Goal: Information Seeking & Learning: Learn about a topic

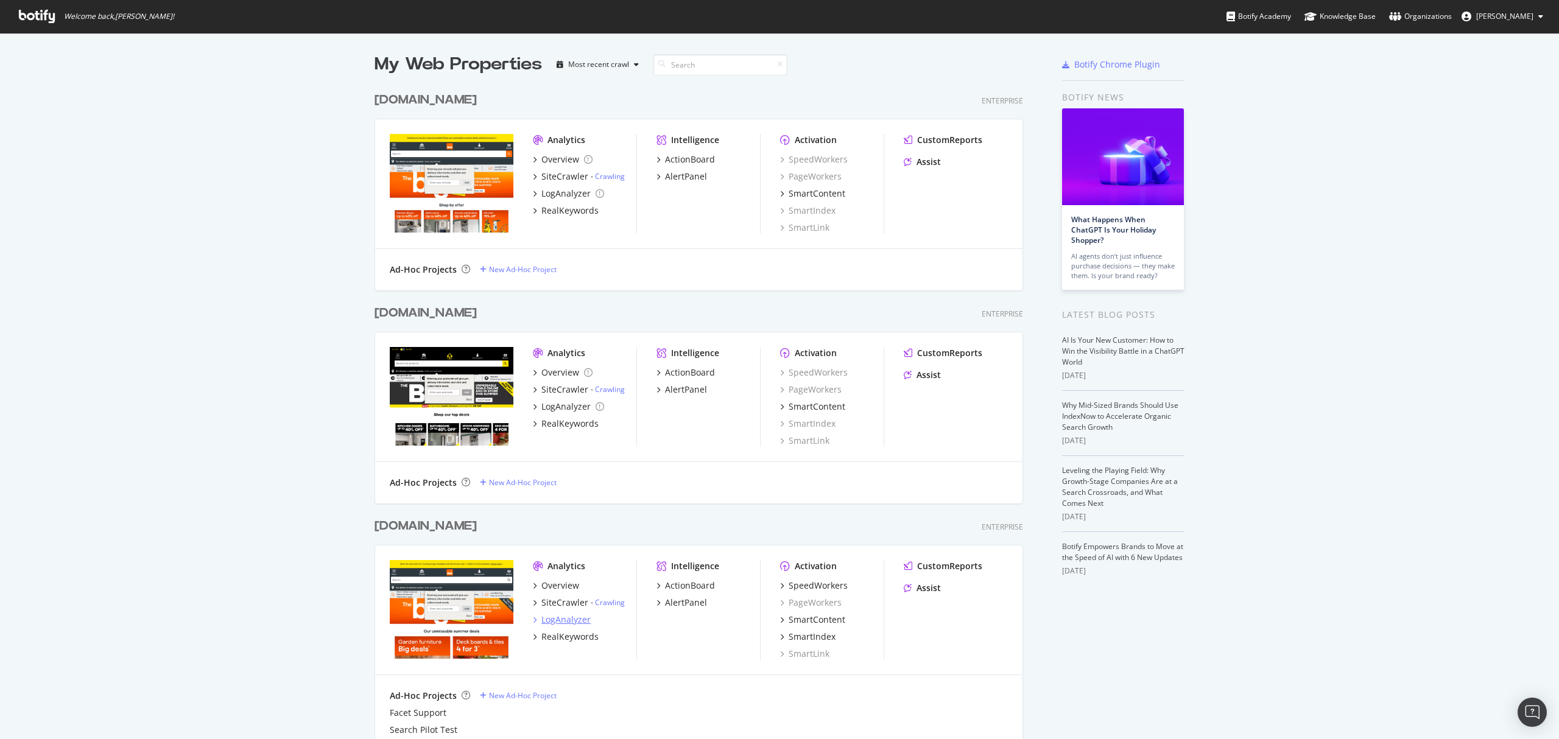
scroll to position [727, 1535]
click at [563, 620] on div "LogAnalyzer" at bounding box center [565, 620] width 49 height 12
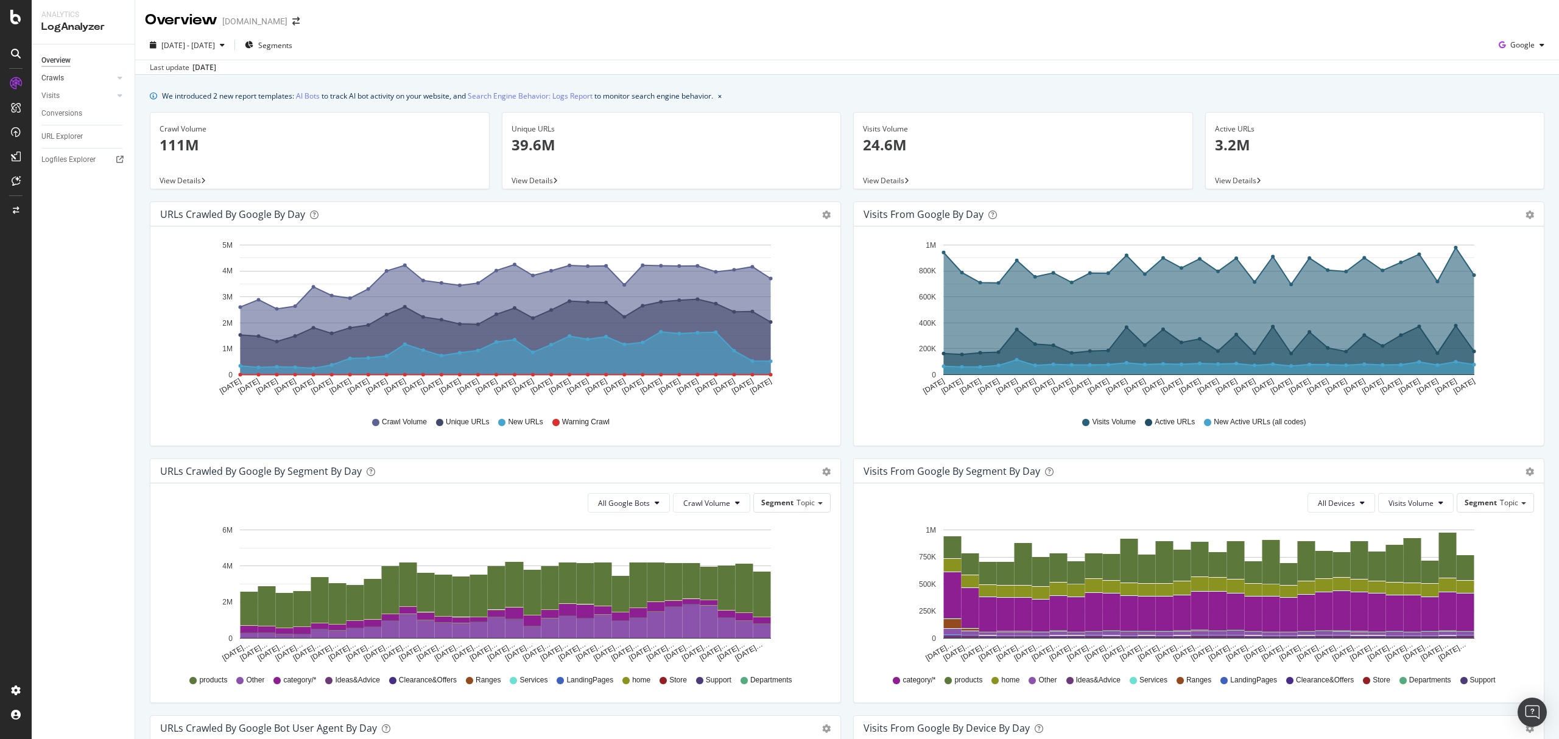
click at [100, 79] on link "Crawls" at bounding box center [77, 78] width 72 height 13
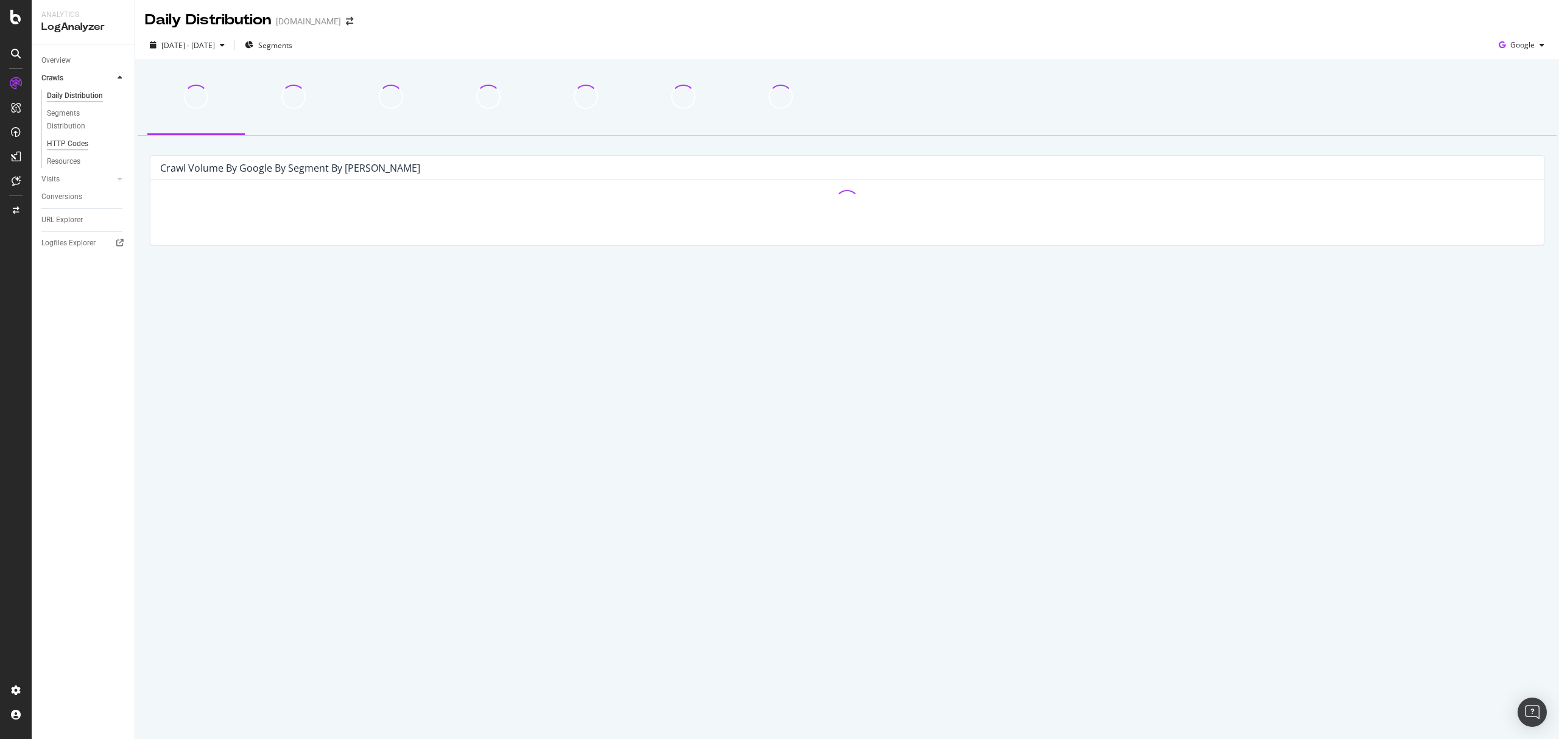
click at [78, 142] on div "HTTP Codes" at bounding box center [67, 144] width 41 height 13
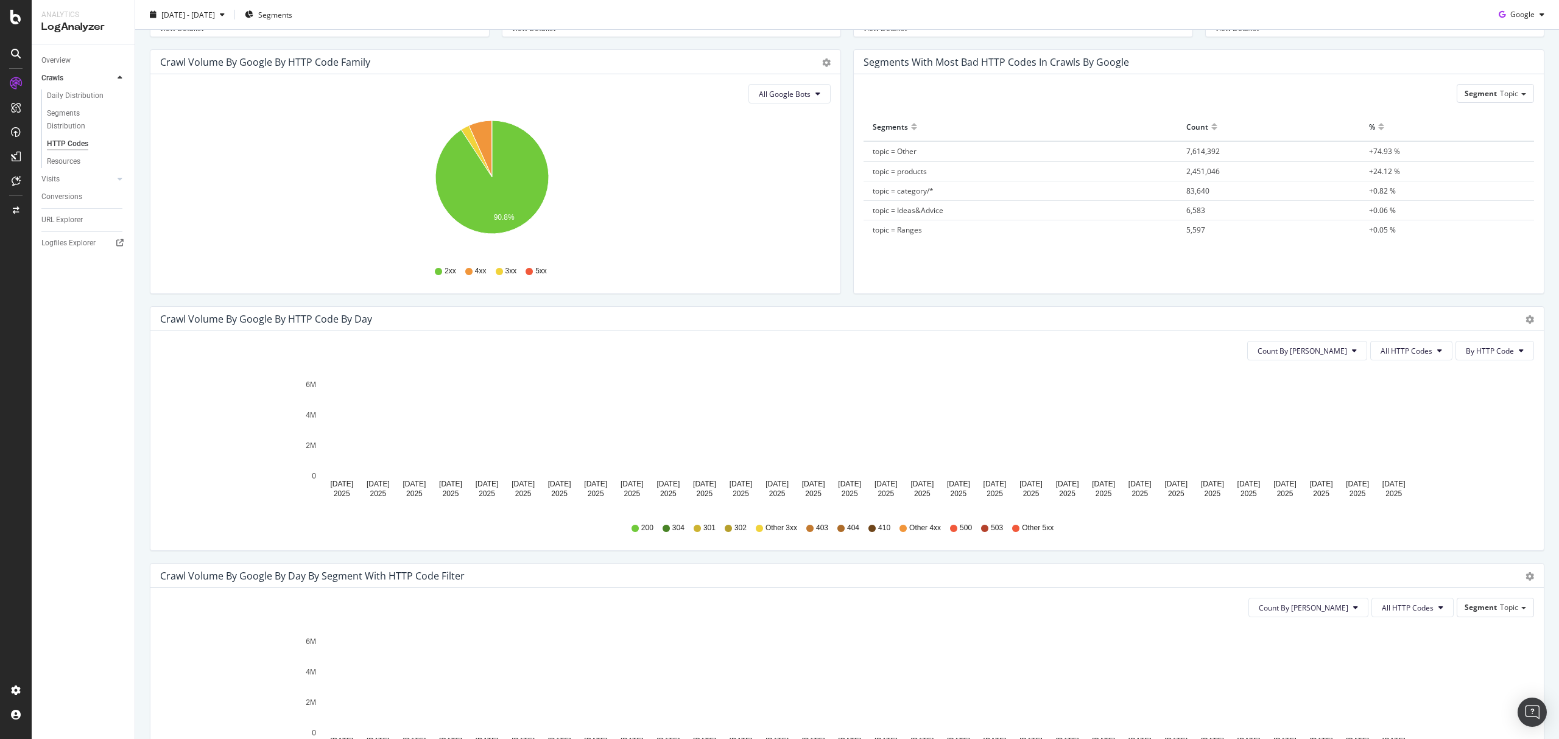
scroll to position [34, 0]
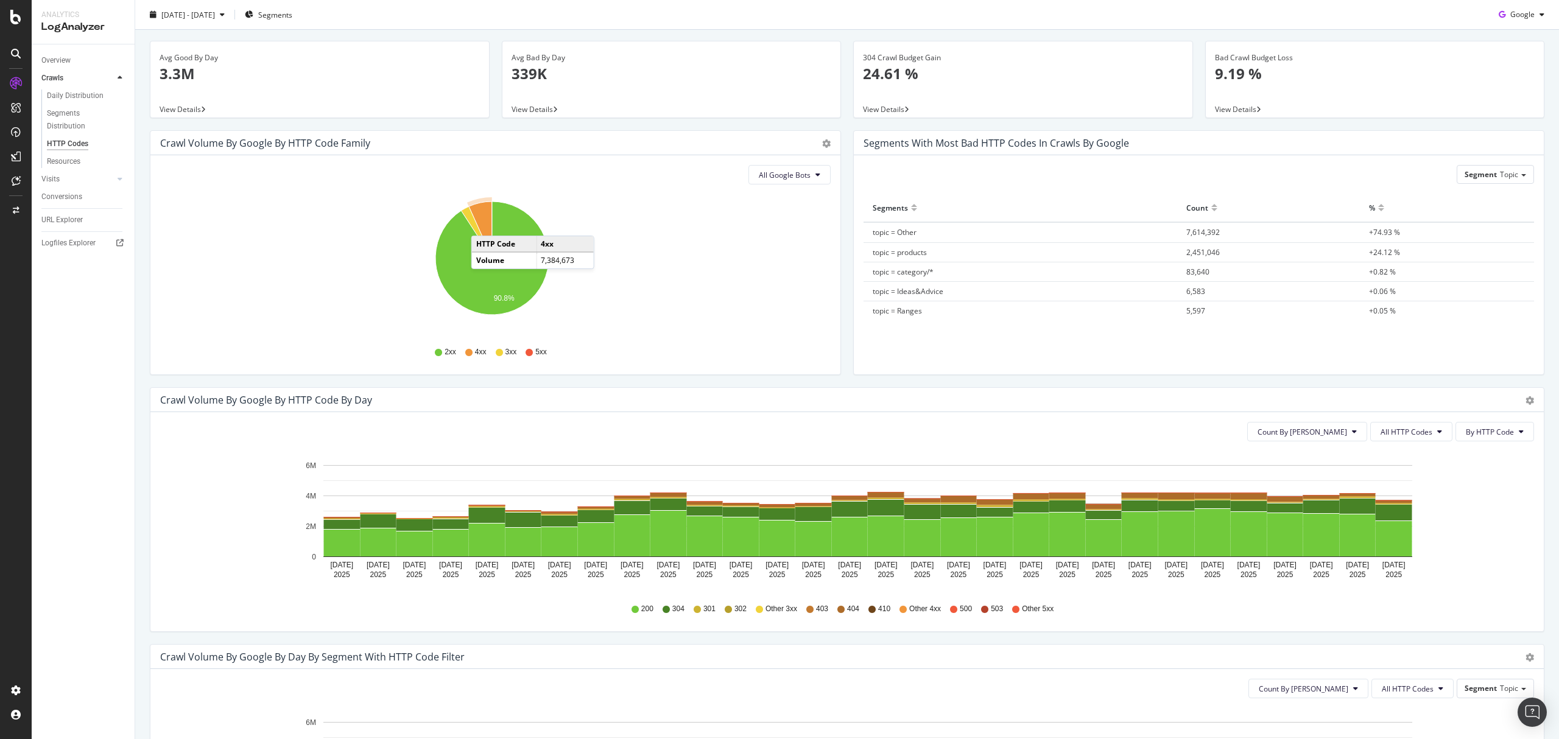
click at [484, 224] on icon "A chart." at bounding box center [480, 230] width 23 height 57
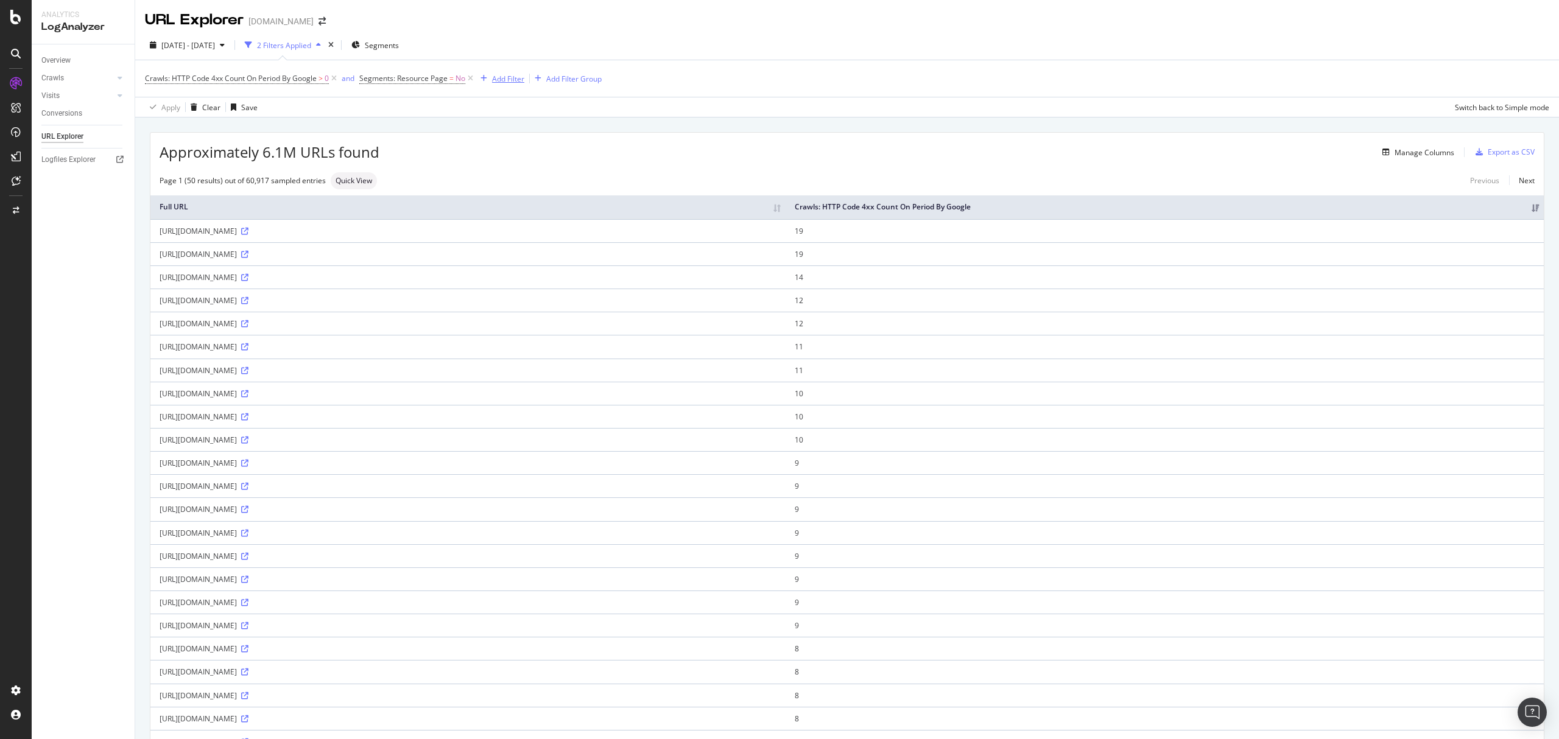
click at [495, 82] on div "Add Filter" at bounding box center [508, 79] width 32 height 10
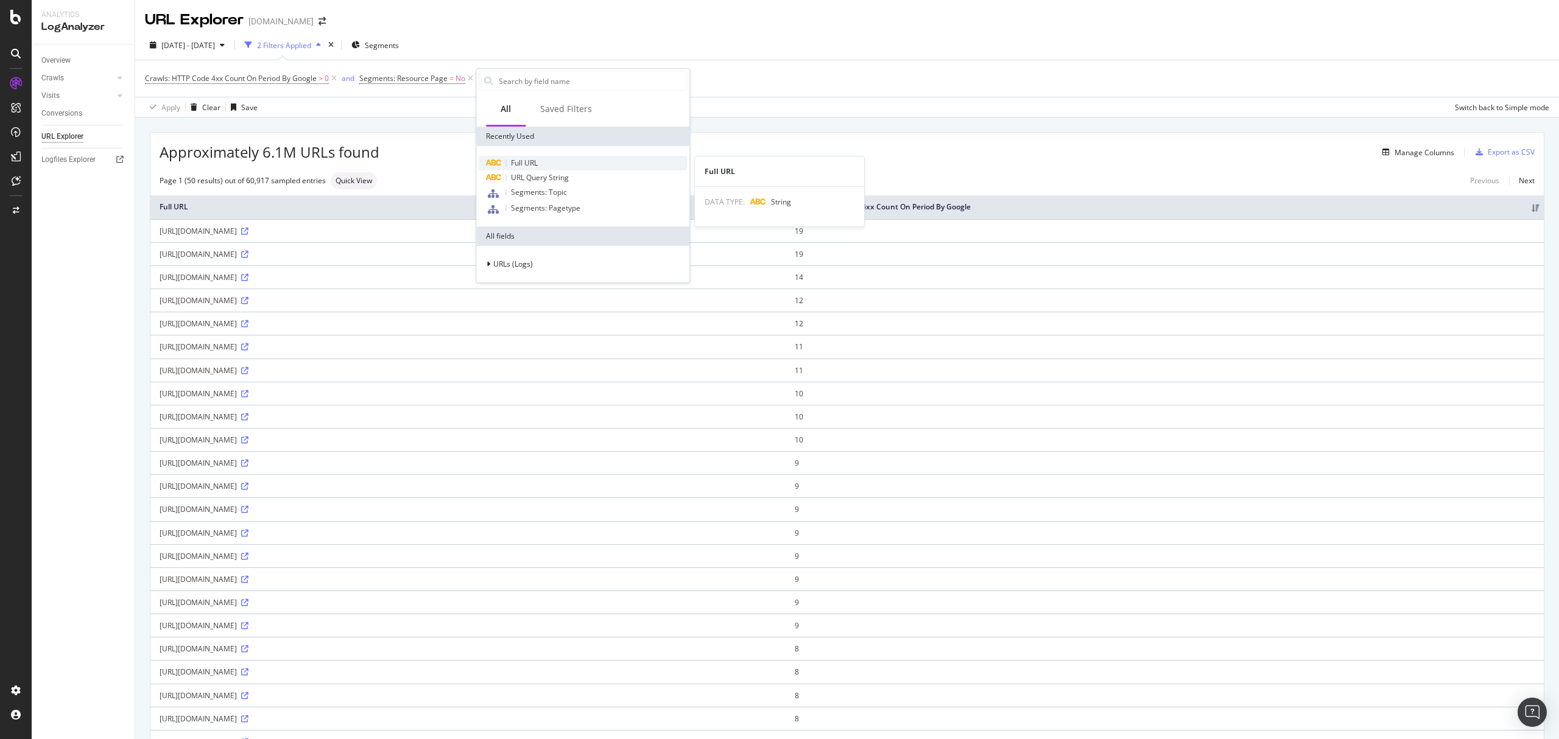
click at [532, 164] on span "Full URL" at bounding box center [524, 163] width 27 height 10
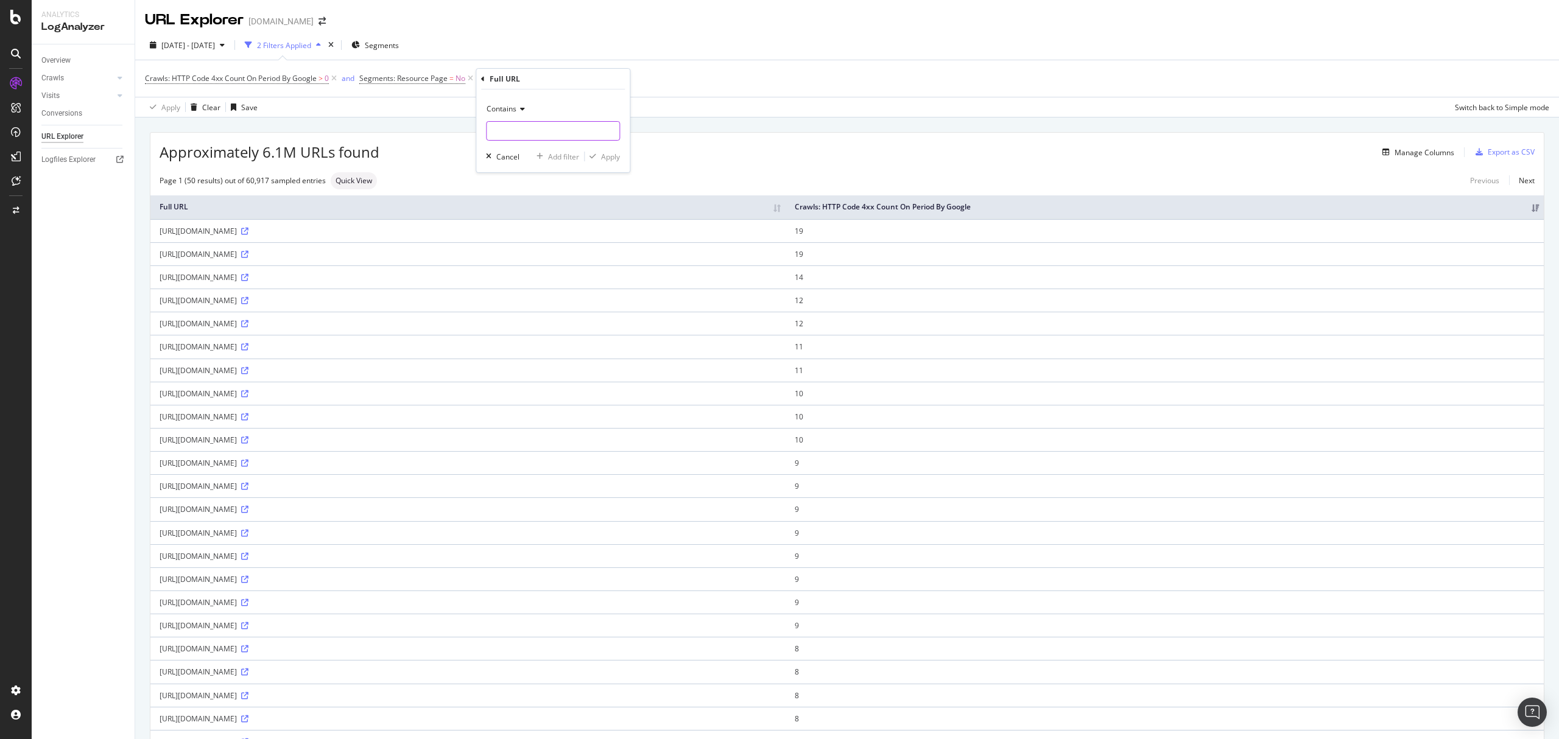
click at [558, 133] on input "text" at bounding box center [553, 130] width 133 height 19
type input "merchant"
click at [609, 158] on div "Apply" at bounding box center [610, 157] width 19 height 10
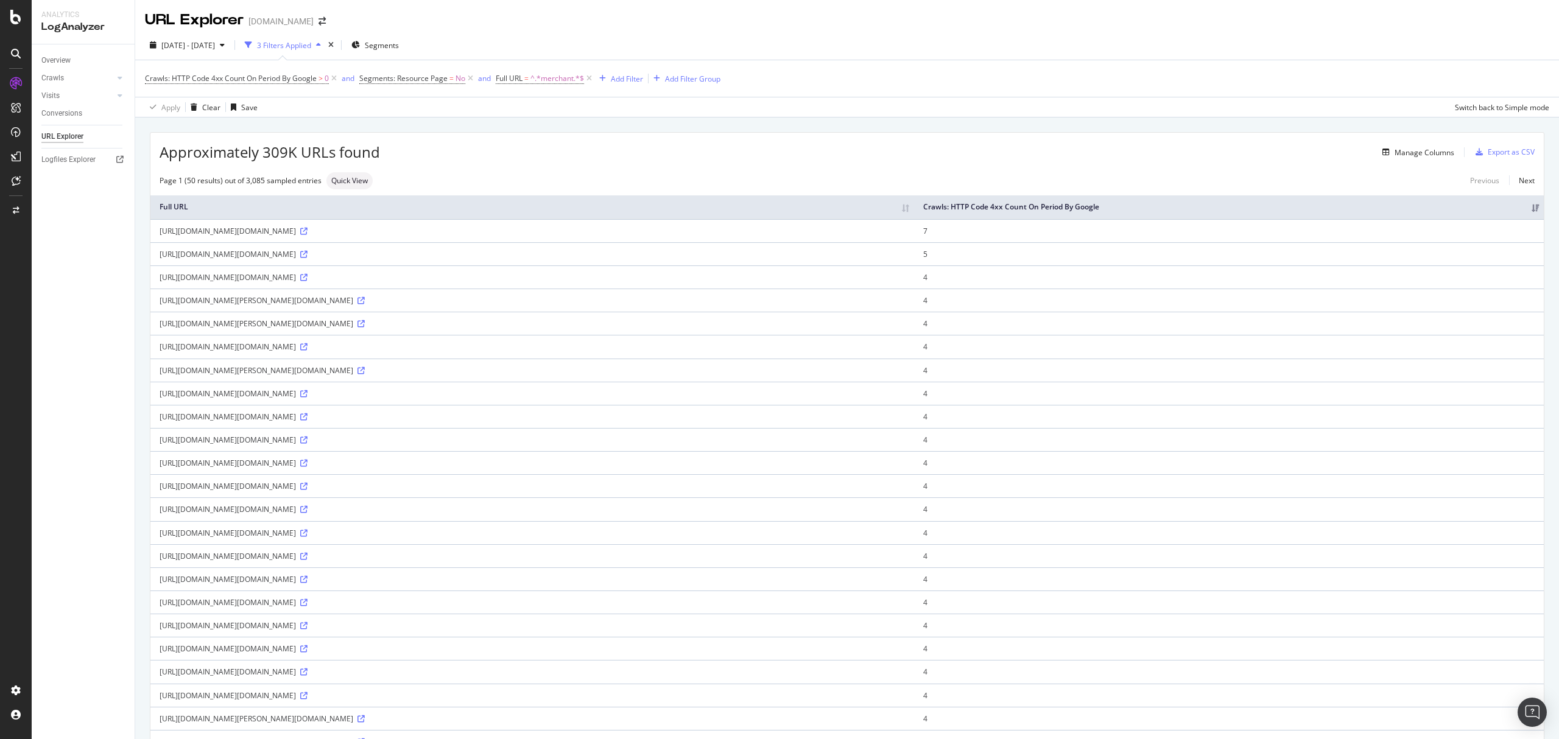
drag, startPoint x: 256, startPoint y: 229, endPoint x: 357, endPoint y: 230, distance: 101.1
click at [357, 230] on div "https://www.diy.com/kitchen/merchanthub.kingfisher.com/uk-en/start-selling" at bounding box center [532, 231] width 745 height 10
copy div "/merchanthub.kingfisher.com"
click at [1172, 150] on div "Manage Columns" at bounding box center [917, 152] width 1074 height 15
click at [814, 144] on div "Approximately 309K URLs found Manage Columns Export as CSV" at bounding box center [846, 148] width 1393 height 30
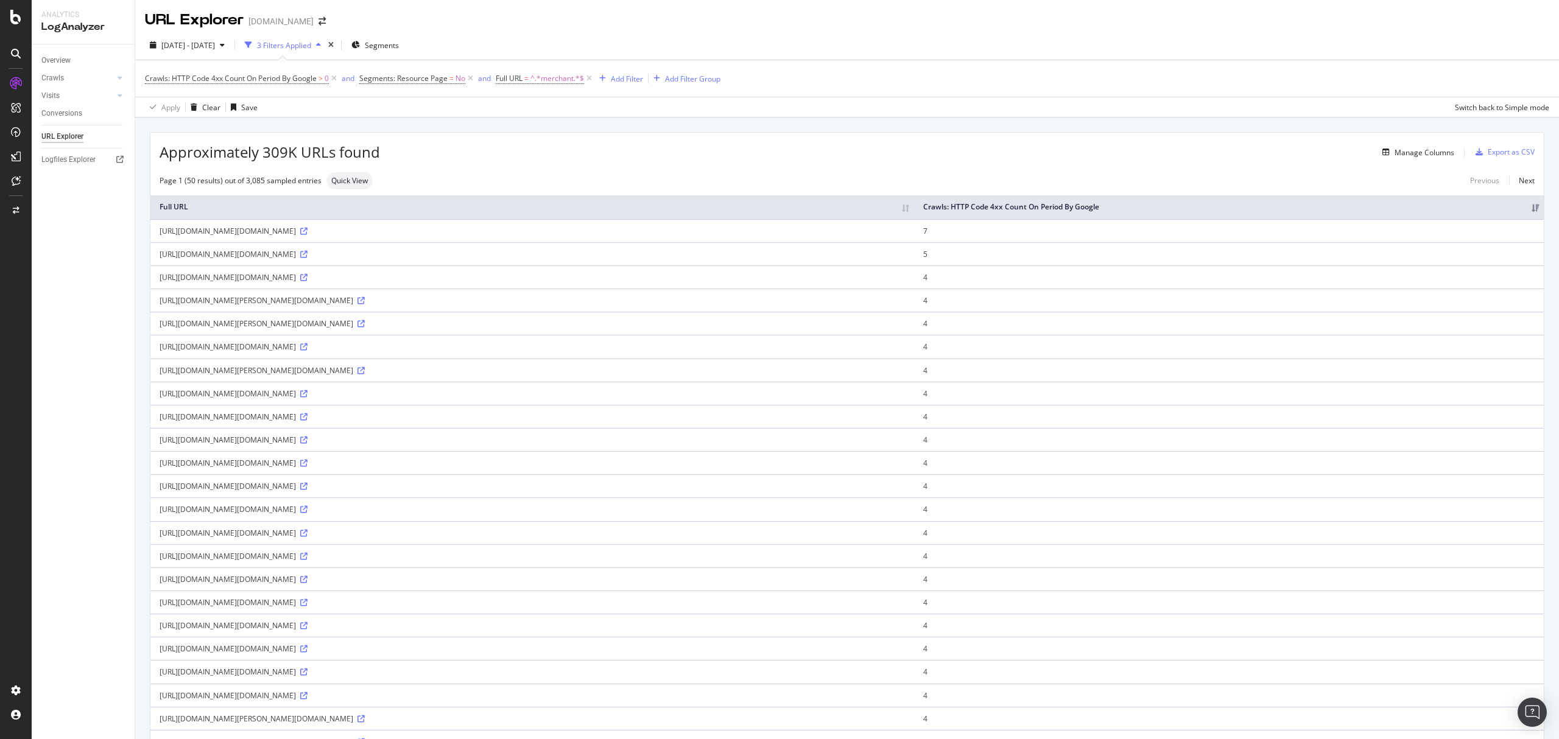
click at [957, 141] on div "Approximately 309K URLs found Manage Columns Export as CSV" at bounding box center [846, 148] width 1393 height 30
click at [308, 254] on icon at bounding box center [303, 254] width 7 height 7
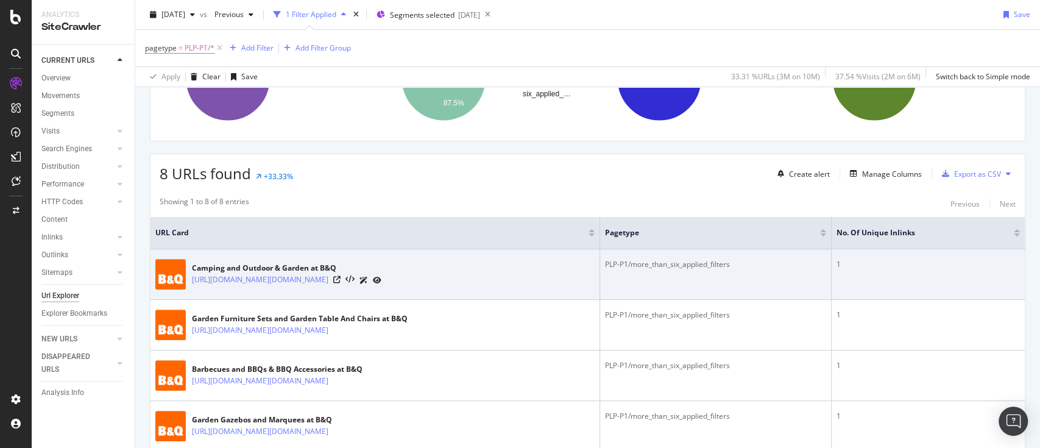
scroll to position [162, 0]
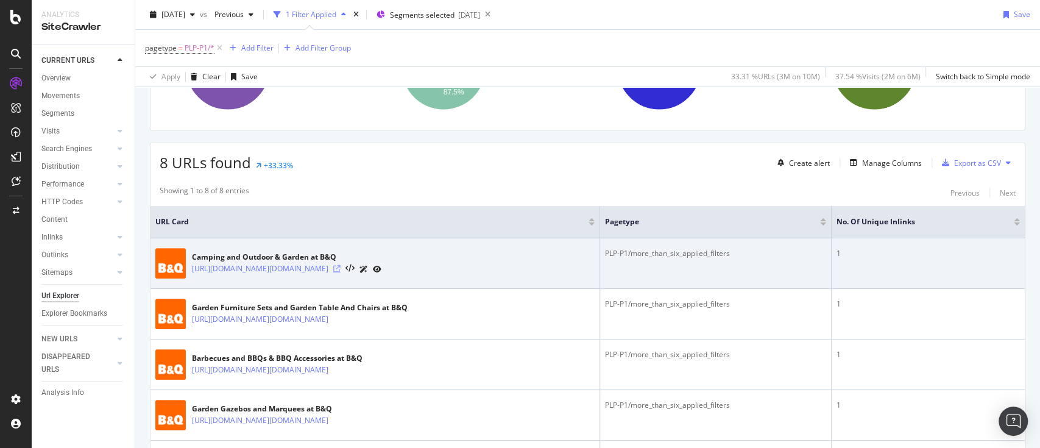
click at [340, 272] on icon at bounding box center [336, 268] width 7 height 7
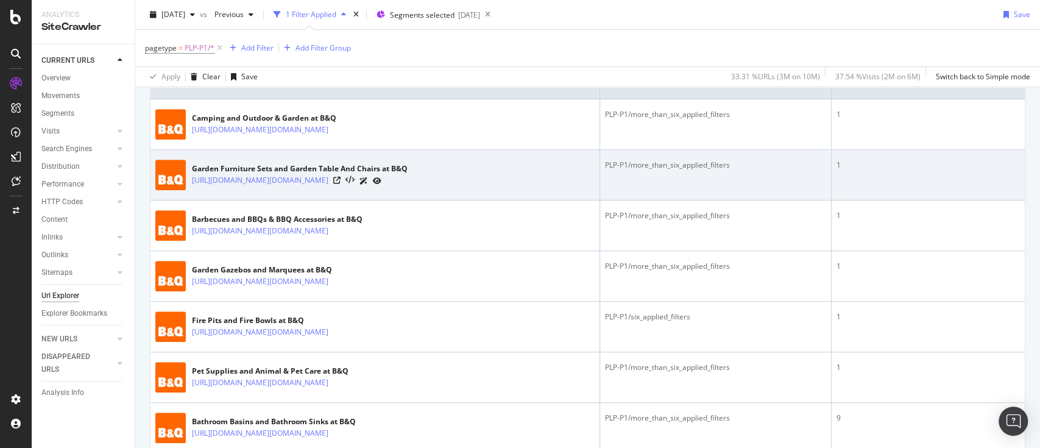
scroll to position [325, 0]
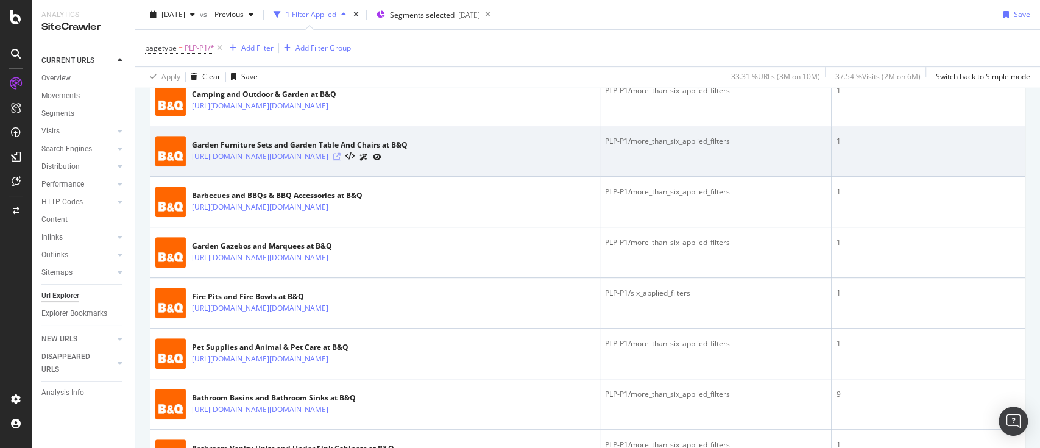
click at [340, 160] on icon at bounding box center [336, 156] width 7 height 7
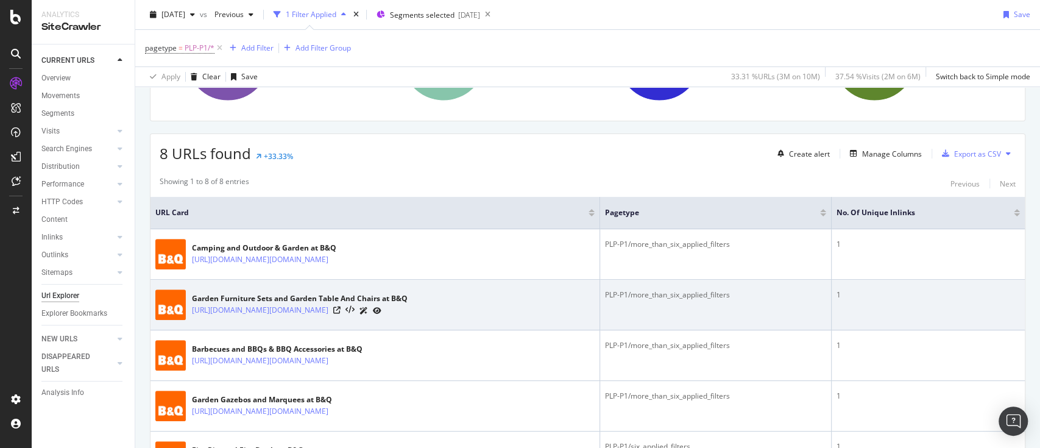
scroll to position [244, 0]
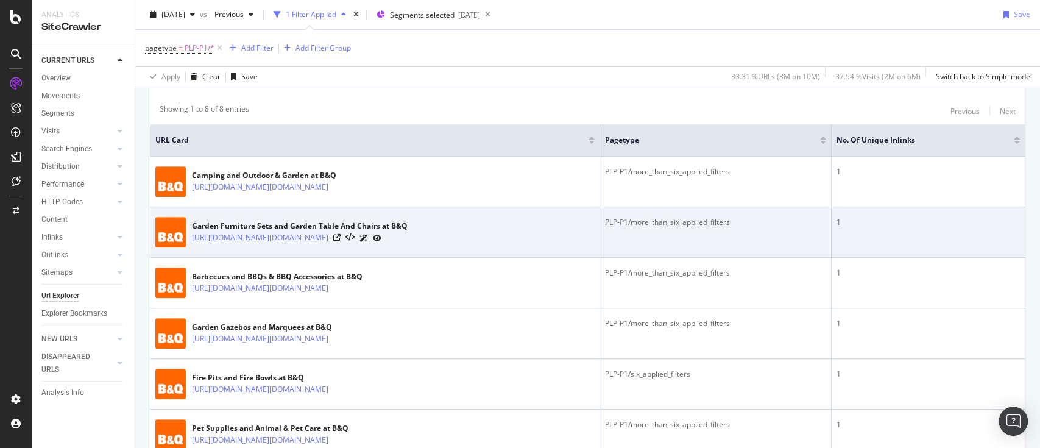
click at [381, 242] on icon at bounding box center [377, 237] width 9 height 7
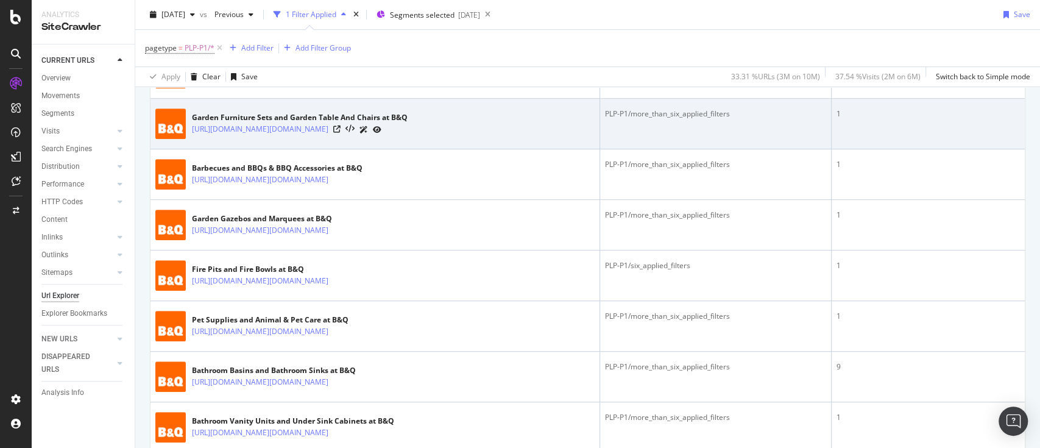
scroll to position [375, 0]
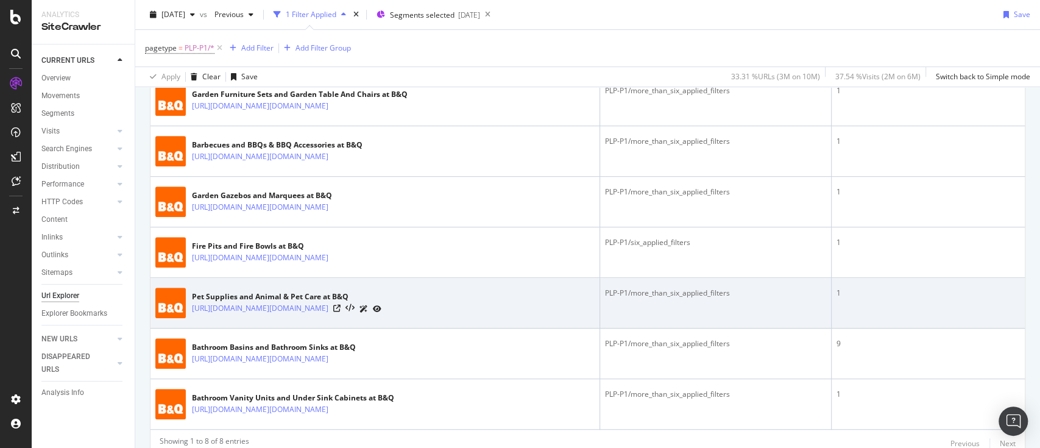
click at [381, 312] on icon at bounding box center [377, 308] width 9 height 7
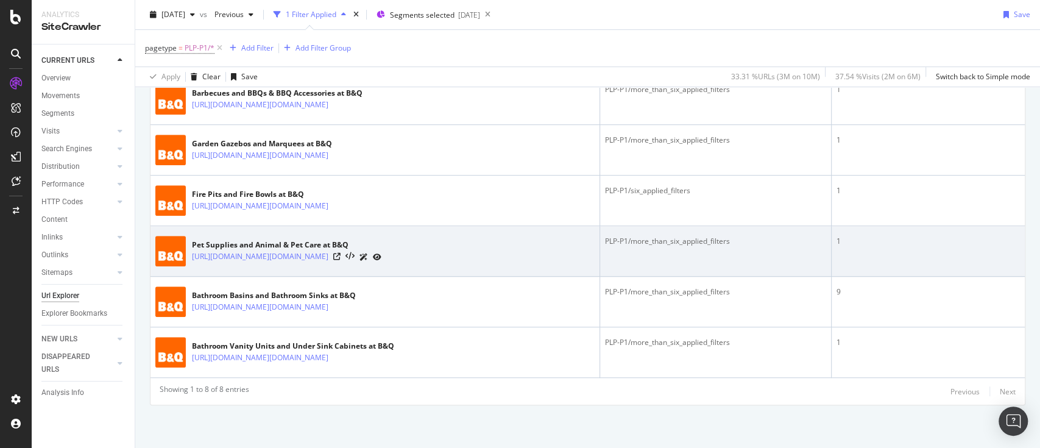
scroll to position [538, 0]
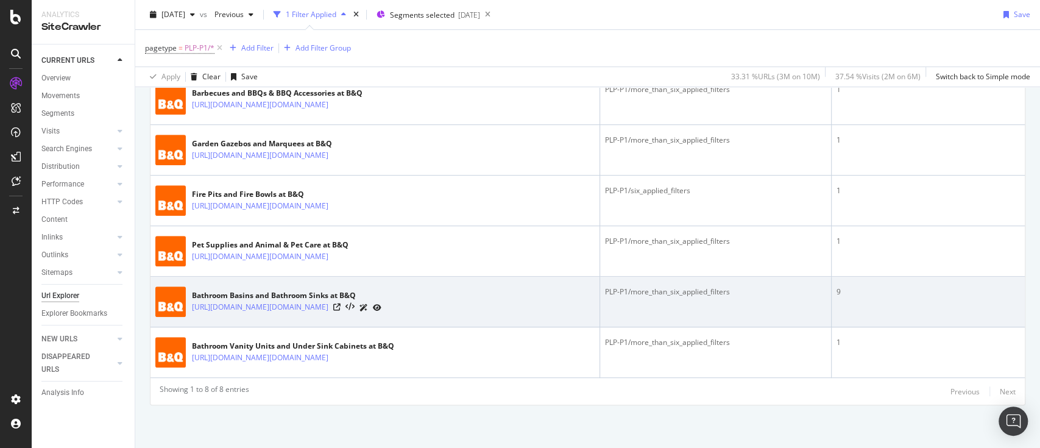
click at [381, 304] on icon at bounding box center [377, 307] width 9 height 7
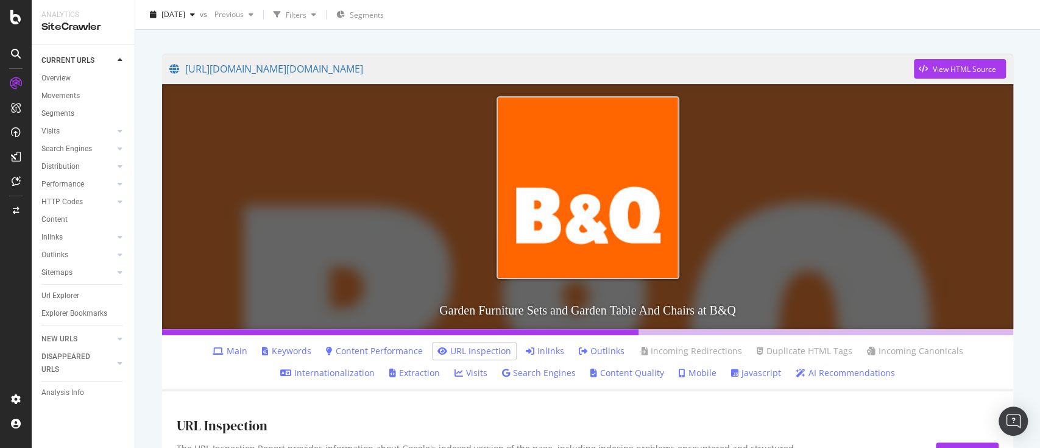
scroll to position [130, 0]
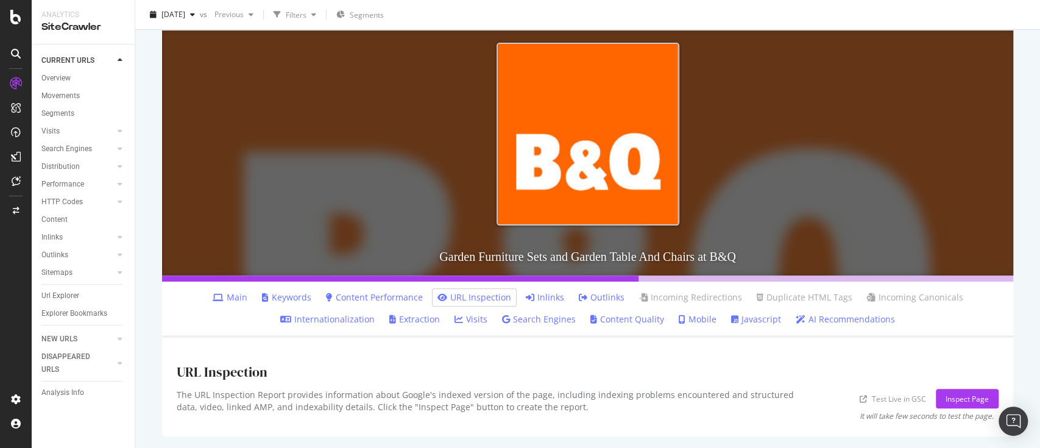
click at [543, 299] on link "Inlinks" at bounding box center [545, 297] width 38 height 12
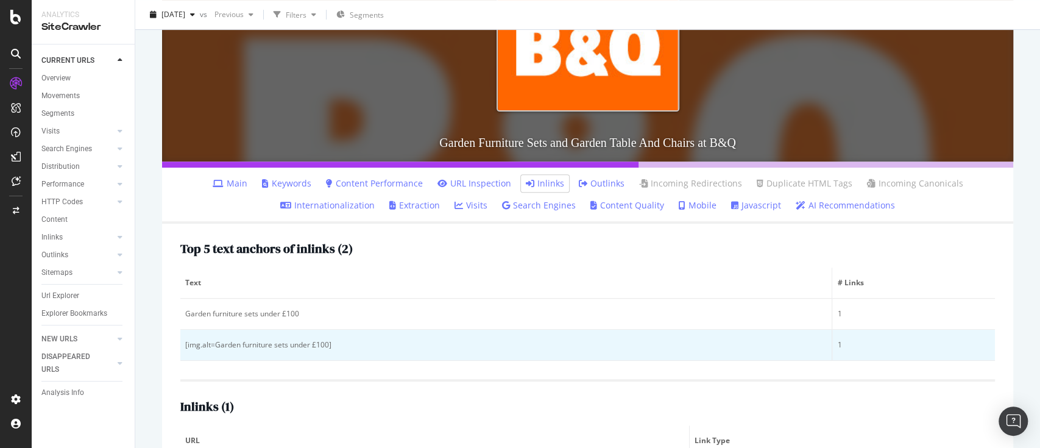
scroll to position [315, 0]
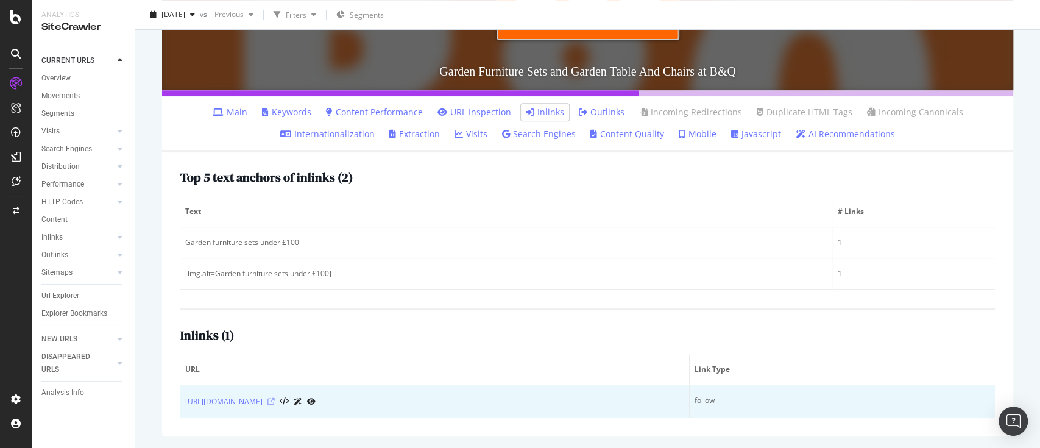
click at [275, 400] on icon at bounding box center [270, 401] width 7 height 7
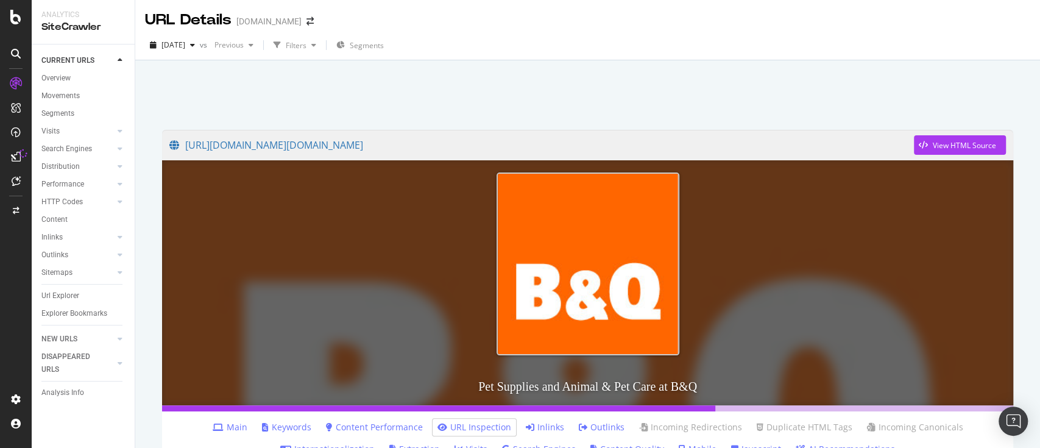
click at [546, 423] on link "Inlinks" at bounding box center [545, 427] width 38 height 12
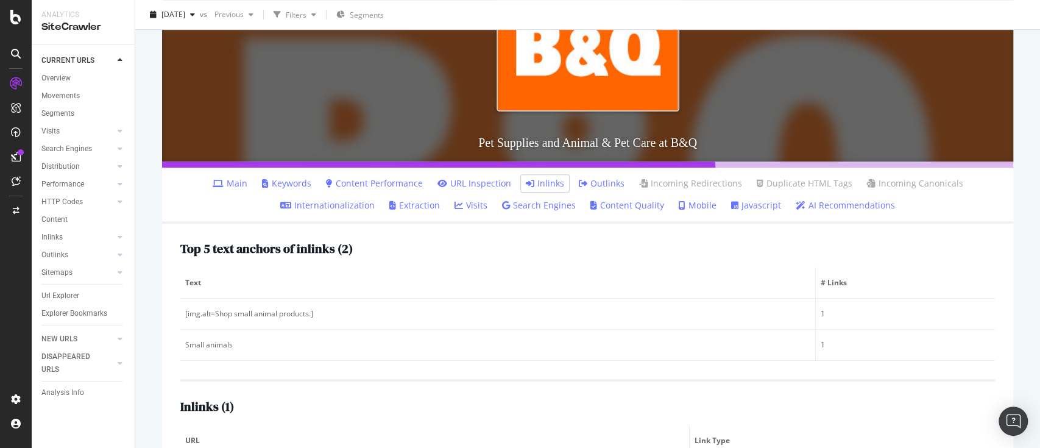
scroll to position [315, 0]
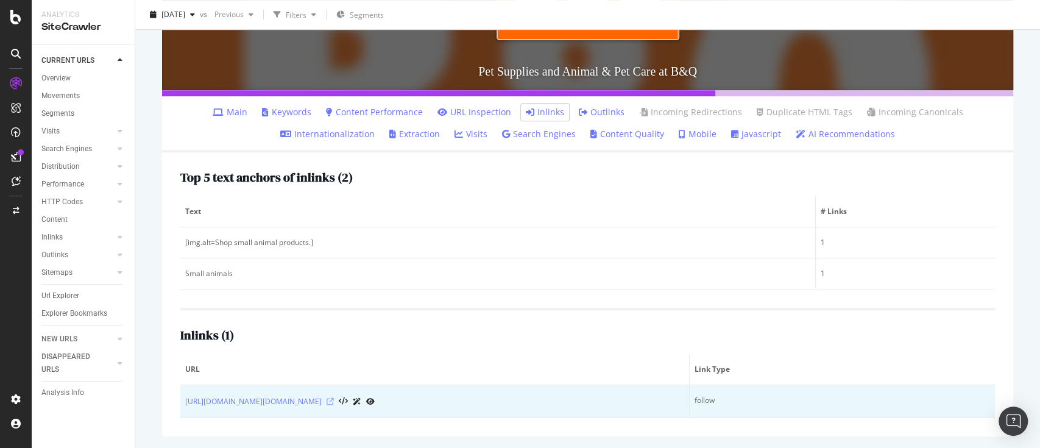
click at [334, 401] on icon at bounding box center [329, 401] width 7 height 7
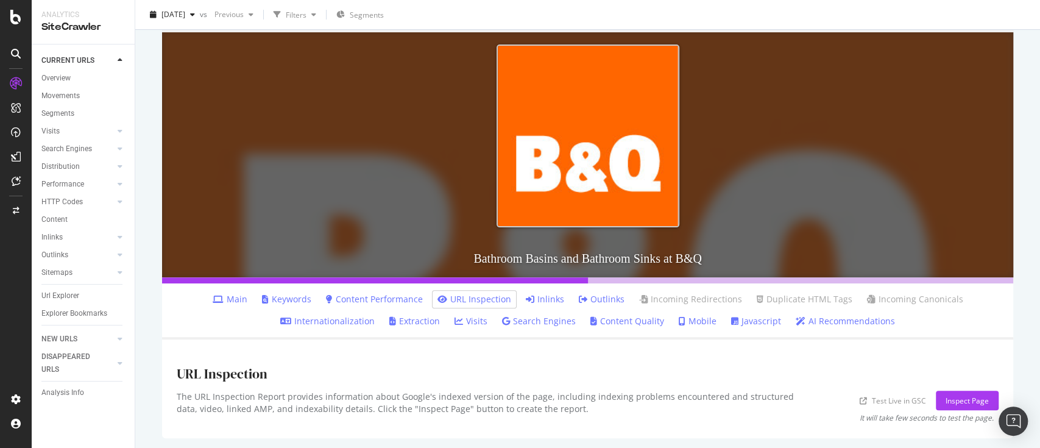
scroll to position [130, 0]
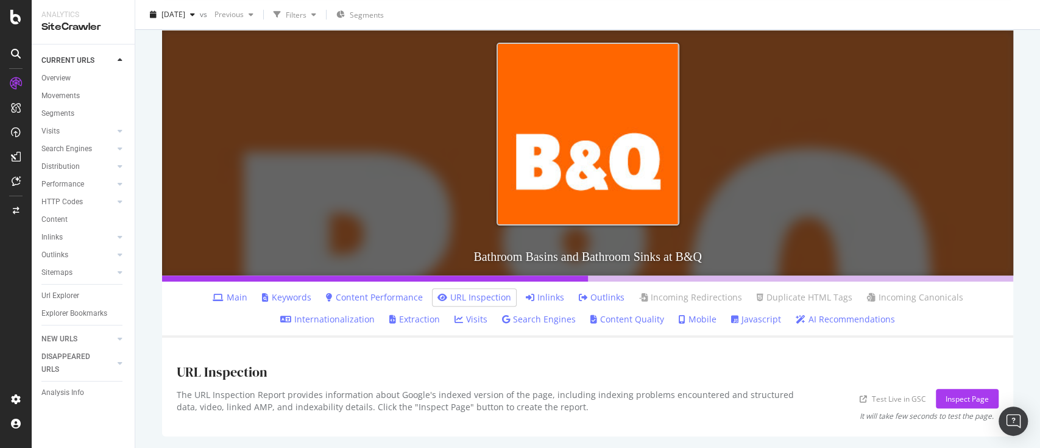
click at [551, 300] on link "Inlinks" at bounding box center [545, 297] width 38 height 12
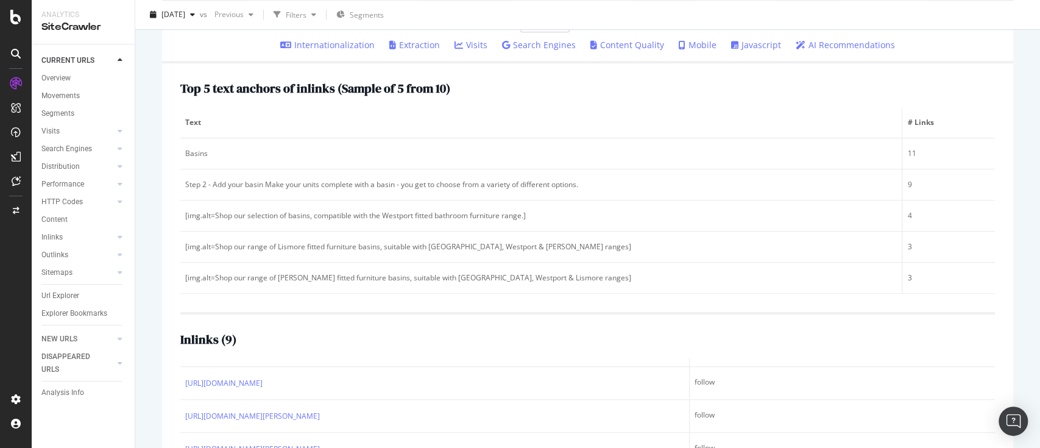
scroll to position [242, 0]
